Goal: Transaction & Acquisition: Purchase product/service

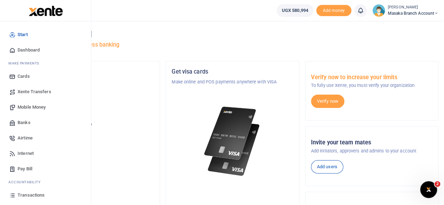
click at [87, 197] on div "Start Dashboard M ake Payments Cards Xente Transfers Mobile Money Banks Airtime…" at bounding box center [45, 135] width 91 height 229
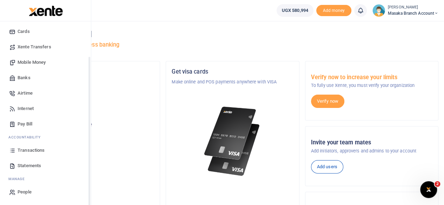
click at [88, 196] on div "Start Dashboard M ake Payments Cards Xente Transfers Mobile Money Banks Airtime…" at bounding box center [45, 90] width 91 height 229
click at [32, 170] on link "Statements" at bounding box center [46, 165] width 80 height 15
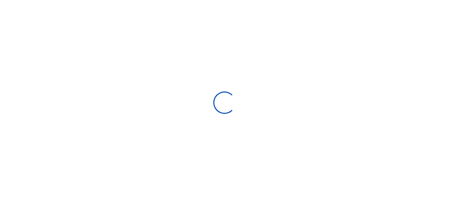
select select "ALL"
type input "[DATE] - [DATE]"
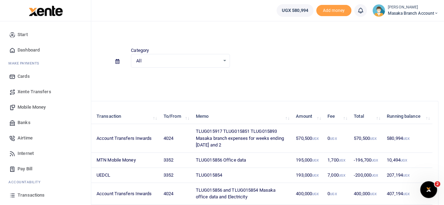
click at [38, 106] on span "Mobile Money" at bounding box center [32, 107] width 28 height 7
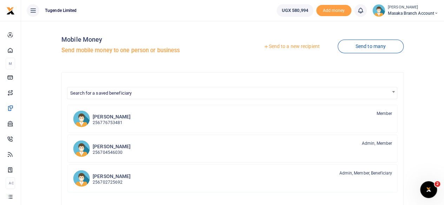
click at [286, 47] on link "Send to a new recipient" at bounding box center [292, 46] width 92 height 13
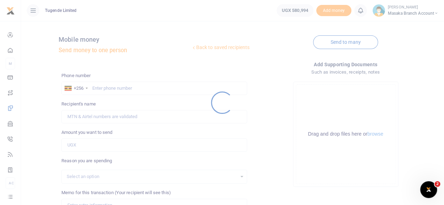
click at [125, 88] on div at bounding box center [222, 102] width 444 height 205
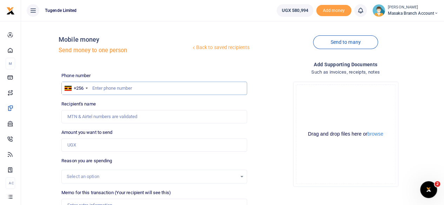
click at [124, 87] on input "text" at bounding box center [154, 88] width 186 height 13
type input "771463056"
type input "[PERSON_NAME]"
type input "771463056"
click at [104, 146] on input "Amount you want to send" at bounding box center [154, 145] width 186 height 13
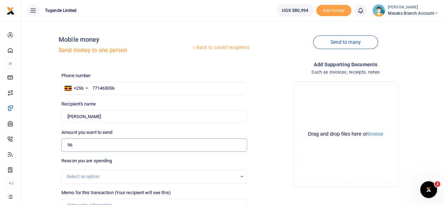
type input "96,000"
click at [134, 175] on div "Select an option" at bounding box center [152, 176] width 170 height 7
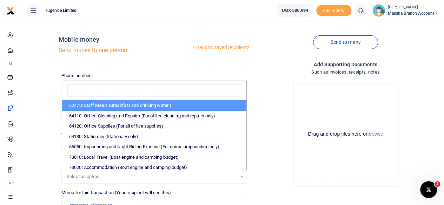
click at [121, 109] on li "62470: Staff Meals (Breakfast and drinking water )" at bounding box center [154, 105] width 184 height 11
select select "23"
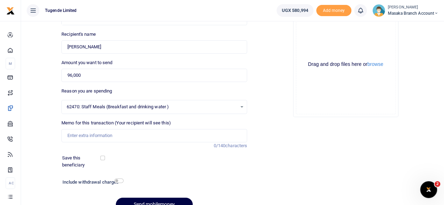
scroll to position [70, 0]
click at [156, 136] on input "Memo for this transaction (Your recipient will see this)" at bounding box center [154, 135] width 186 height 13
type input "TLUG015893 Staffbreakfast"
click at [197, 163] on div "Save this beneficiary" at bounding box center [150, 162] width 182 height 14
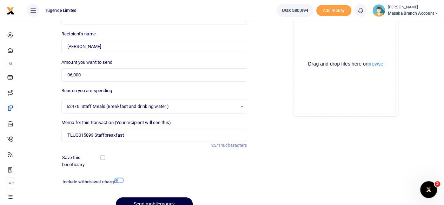
click at [119, 183] on input "checkbox" at bounding box center [118, 180] width 9 height 5
checkbox input "true"
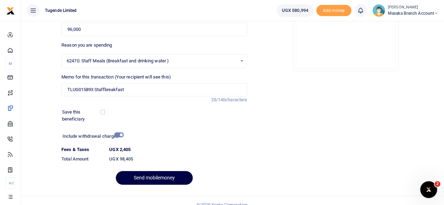
scroll to position [124, 0]
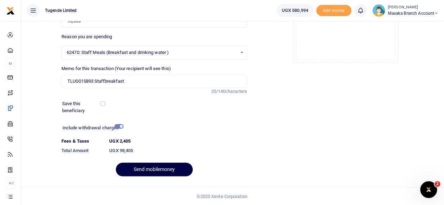
click at [249, 145] on dd "UGX 98,405" at bounding box center [178, 151] width 144 height 13
click at [149, 167] on button "Send mobilemoney" at bounding box center [154, 170] width 77 height 14
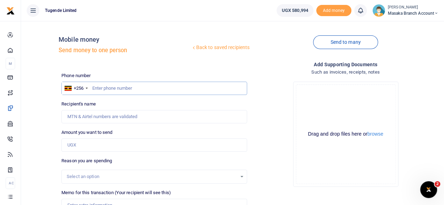
click at [160, 85] on input "text" at bounding box center [154, 88] width 186 height 13
click at [105, 85] on input "text" at bounding box center [154, 88] width 186 height 13
type input "701112780"
type input "Godfrey Kasasa"
type input "701112780"
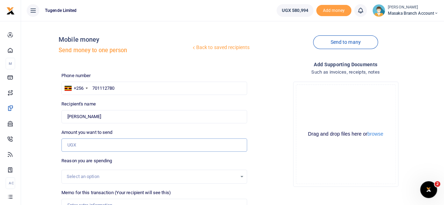
click at [129, 145] on input "Amount you want to send" at bounding box center [154, 145] width 186 height 13
type input "469,500"
click at [278, 147] on div "Drop your files here Drag and drop files here or browse Powered by Uppy" at bounding box center [346, 134] width 186 height 117
click at [225, 178] on div "Select an option" at bounding box center [152, 176] width 170 height 7
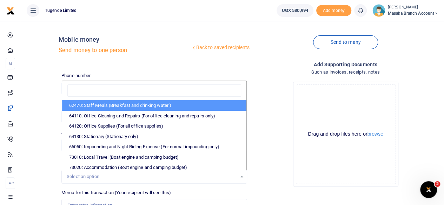
click at [129, 105] on li "62470: Staff Meals (Breakfast and drinking water )" at bounding box center [154, 105] width 184 height 11
select select "23"
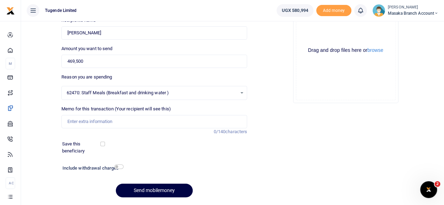
scroll to position [84, 0]
click at [91, 120] on input "Memo for this transaction (Your recipient will see this)" at bounding box center [154, 121] width 186 height 13
type input "TLUG015917 TLUG015851"
click at [170, 146] on div "Save this beneficiary" at bounding box center [150, 147] width 182 height 14
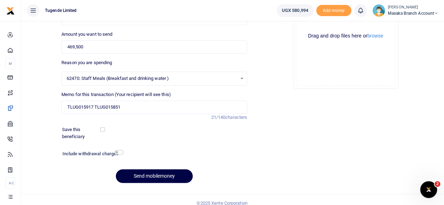
scroll to position [105, 0]
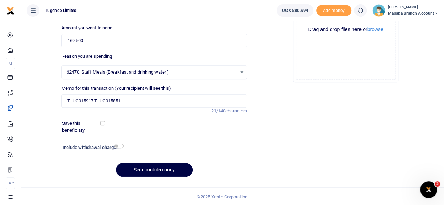
click at [260, 160] on div "Add supporting Documents Such as invoices, receipts, notes Drop your files here…" at bounding box center [345, 69] width 191 height 226
click at [161, 167] on button "Send mobilemoney" at bounding box center [154, 170] width 77 height 14
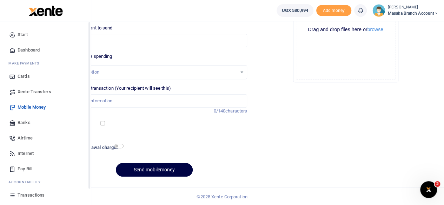
scroll to position [45, 0]
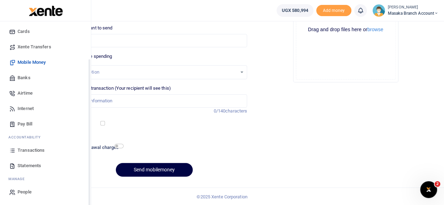
click at [88, 195] on div "Start Dashboard M ake Payments Cards Xente Transfers Mobile Money Banks Airtime…" at bounding box center [45, 90] width 91 height 229
click at [24, 147] on span "Transactions" at bounding box center [31, 150] width 27 height 7
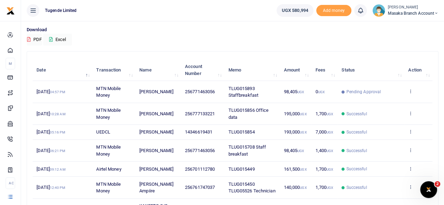
scroll to position [56, 0]
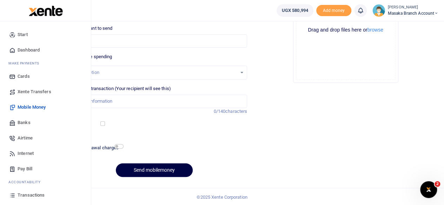
click at [35, 111] on span "Mobile Money" at bounding box center [32, 107] width 28 height 7
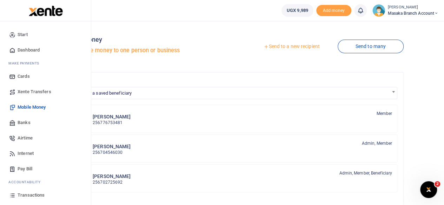
click at [41, 105] on span "Mobile Money" at bounding box center [32, 107] width 28 height 7
click at [37, 197] on span "Transactions" at bounding box center [31, 195] width 27 height 7
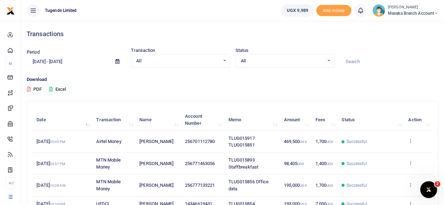
click at [412, 144] on td "View details Send again" at bounding box center [419, 142] width 28 height 22
click at [412, 142] on icon at bounding box center [410, 141] width 5 height 5
click at [367, 152] on link "View details" at bounding box center [384, 154] width 55 height 10
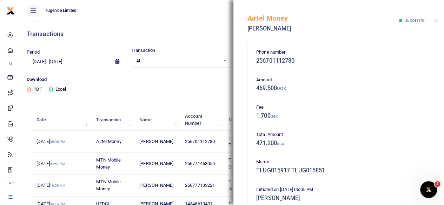
click at [435, 152] on div "Phone number 256701112780 Amount 469,500 UGX Fee 1,700 UGX Total Amount 471,200…" at bounding box center [339, 122] width 211 height 166
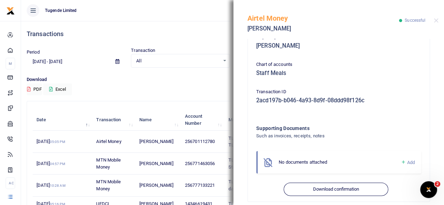
scroll to position [195, 0]
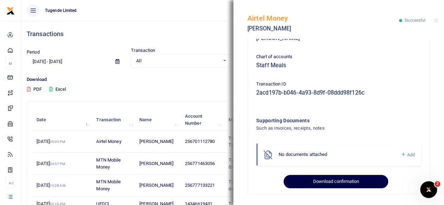
click at [328, 180] on button "Download confirmation" at bounding box center [336, 181] width 104 height 13
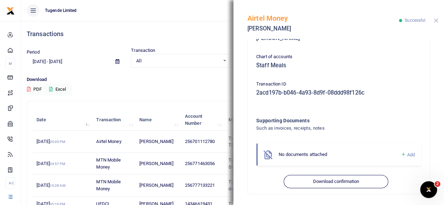
click at [438, 19] on button "Close" at bounding box center [436, 20] width 5 height 5
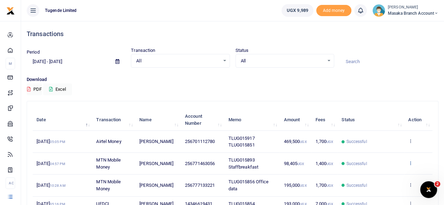
click at [412, 163] on icon at bounding box center [410, 163] width 5 height 5
click at [377, 177] on link "View details" at bounding box center [384, 175] width 55 height 10
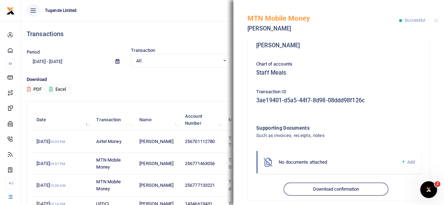
scroll to position [223, 0]
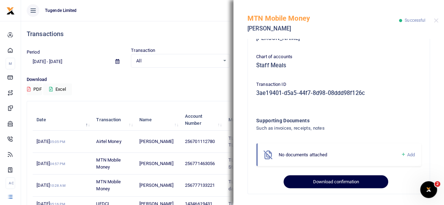
click at [346, 184] on button "Download confirmation" at bounding box center [336, 182] width 104 height 13
